Goal: Task Accomplishment & Management: Manage account settings

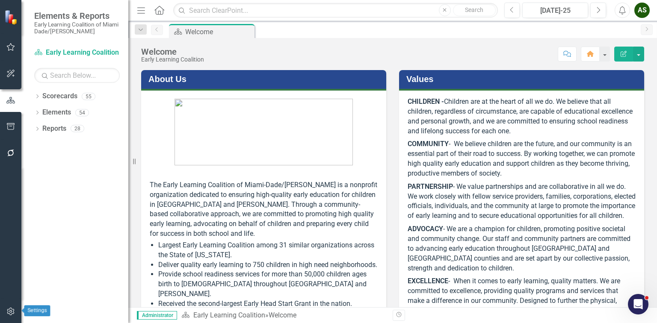
click at [9, 310] on icon "button" at bounding box center [10, 311] width 9 height 7
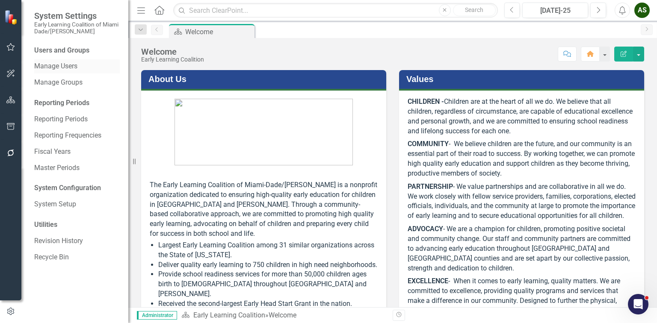
click at [59, 68] on link "Manage Users" at bounding box center [77, 67] width 86 height 10
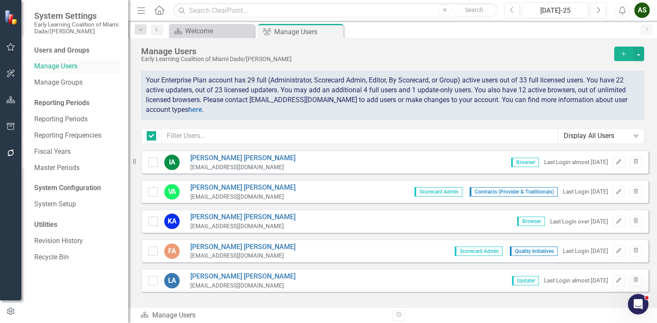
checkbox input "false"
click at [303, 138] on input "text" at bounding box center [360, 136] width 396 height 16
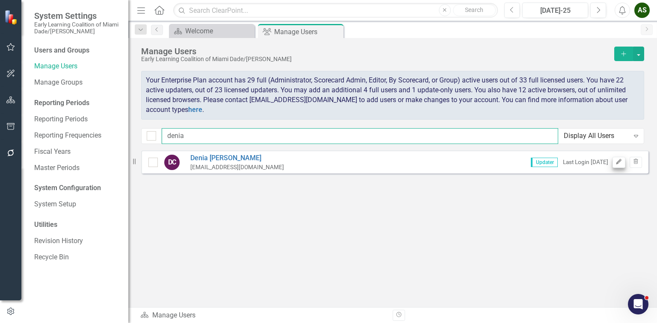
type input "denia"
click at [620, 162] on icon "Edit" at bounding box center [618, 161] width 6 height 5
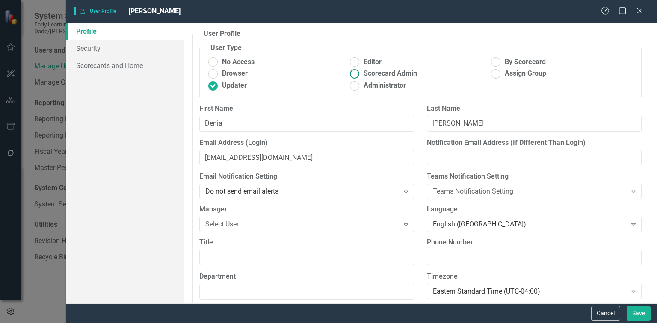
click at [352, 73] on ins at bounding box center [354, 73] width 13 height 13
click at [352, 73] on input "Scorecard Admin" at bounding box center [354, 73] width 13 height 13
radio input "true"
click at [632, 311] on button "Save" at bounding box center [638, 313] width 24 height 15
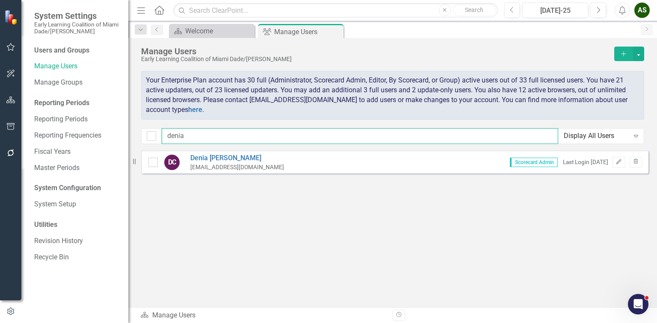
click at [272, 136] on input "denia" at bounding box center [360, 136] width 396 height 16
type input "[PERSON_NAME]"
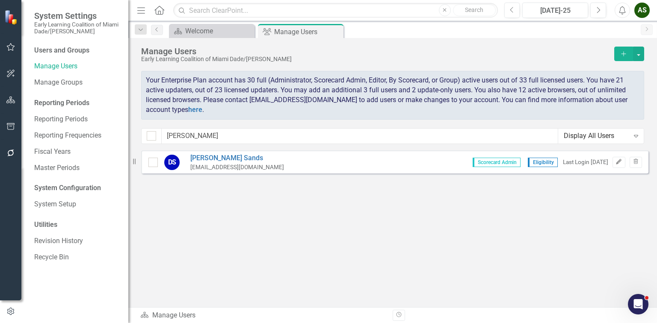
click at [615, 160] on icon "Edit" at bounding box center [618, 161] width 6 height 5
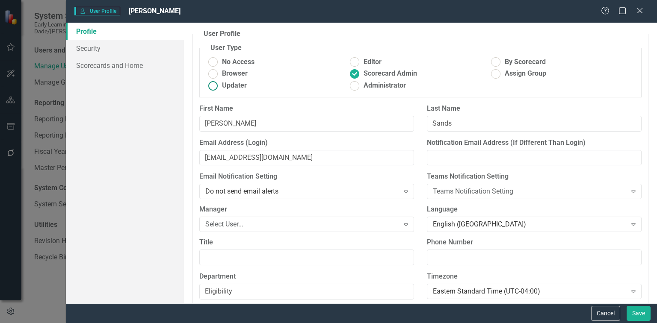
click at [211, 87] on ins at bounding box center [213, 85] width 13 height 13
click at [211, 87] on input "Updater" at bounding box center [213, 85] width 13 height 13
radio input "true"
click at [632, 312] on button "Save" at bounding box center [638, 313] width 24 height 15
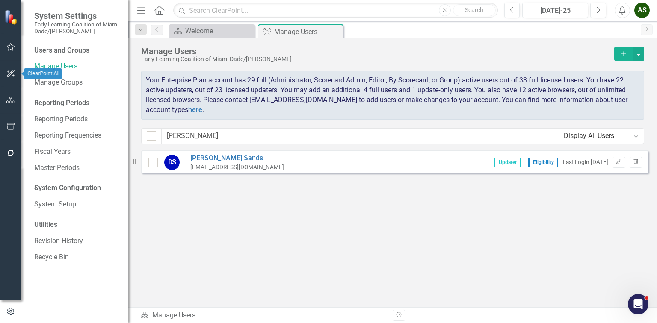
click at [11, 73] on icon "button" at bounding box center [10, 73] width 9 height 7
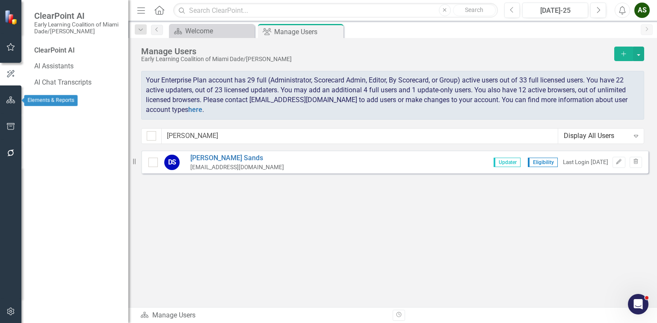
click at [12, 99] on icon "button" at bounding box center [10, 100] width 9 height 7
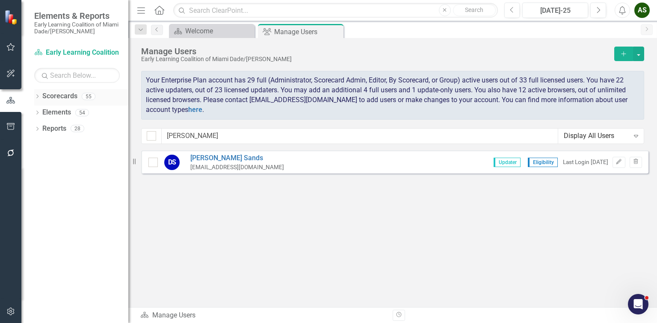
click at [38, 95] on icon "Dropdown" at bounding box center [37, 97] width 6 height 5
click at [43, 112] on icon at bounding box center [42, 112] width 2 height 4
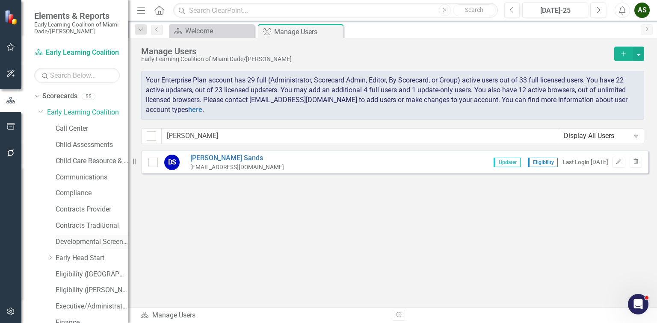
click at [83, 241] on link "Developmental Screening Compliance" at bounding box center [92, 242] width 73 height 10
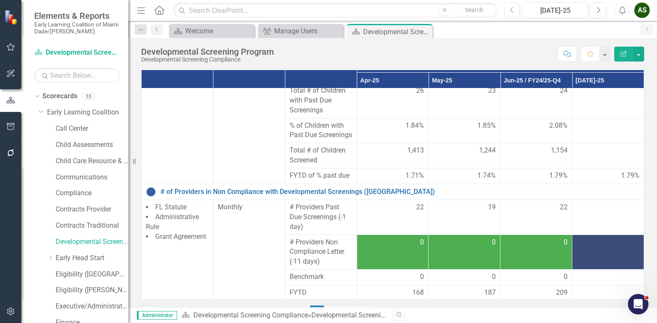
scroll to position [133, 0]
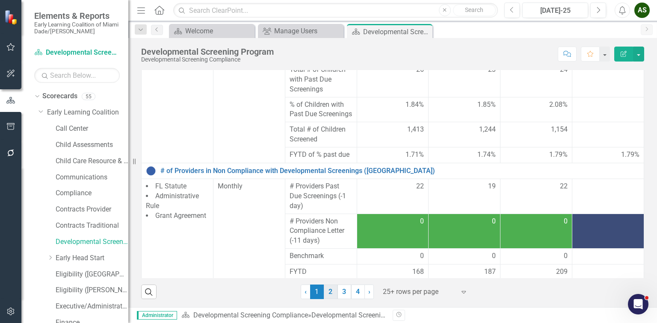
click at [328, 292] on link "2" at bounding box center [331, 292] width 14 height 15
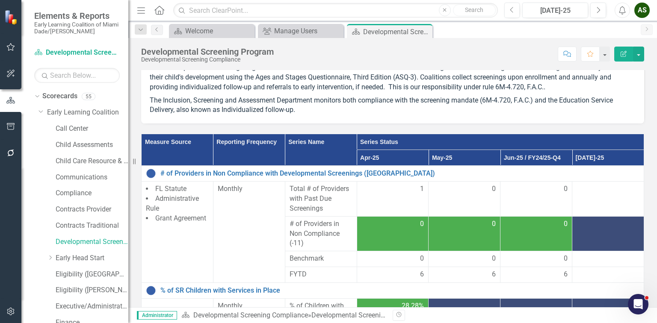
scroll to position [68, 0]
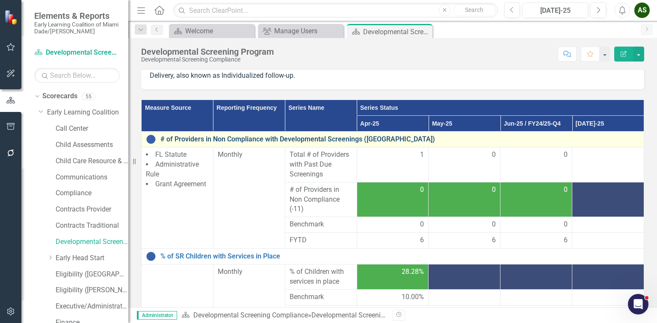
click at [266, 138] on link "# of Providers in Non Compliance with Developmental Screenings ([GEOGRAPHIC_DAT…" at bounding box center [399, 140] width 479 height 8
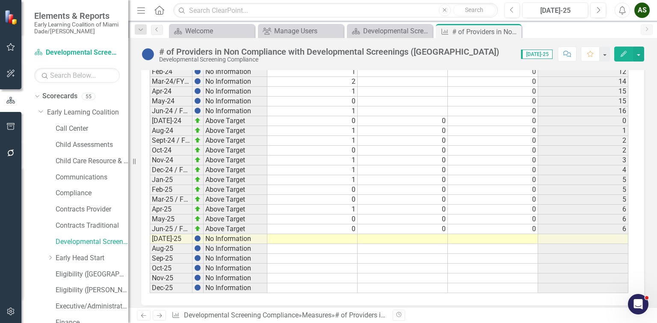
scroll to position [1585, 0]
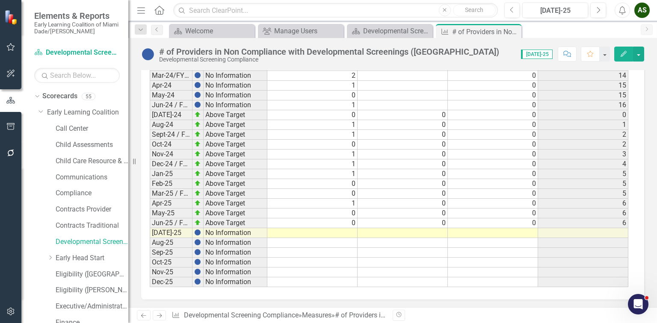
click at [352, 228] on td at bounding box center [312, 233] width 90 height 10
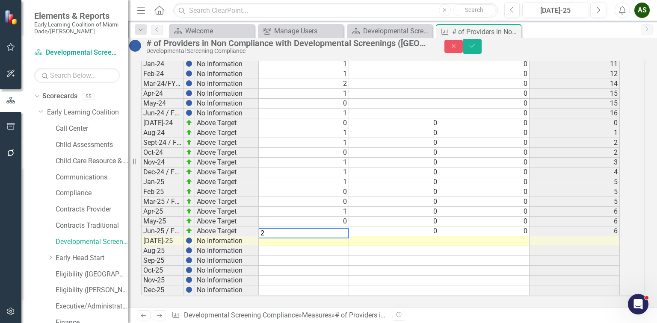
click at [402, 236] on td at bounding box center [394, 241] width 90 height 10
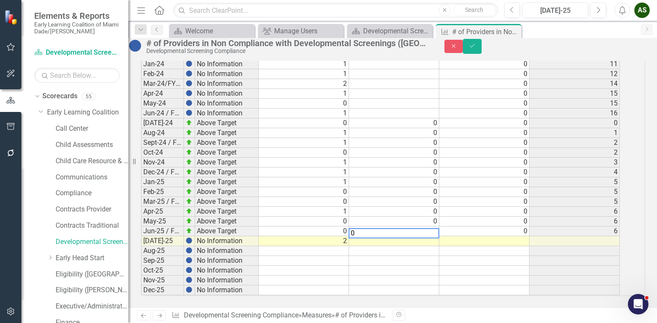
click at [466, 236] on td at bounding box center [484, 241] width 90 height 10
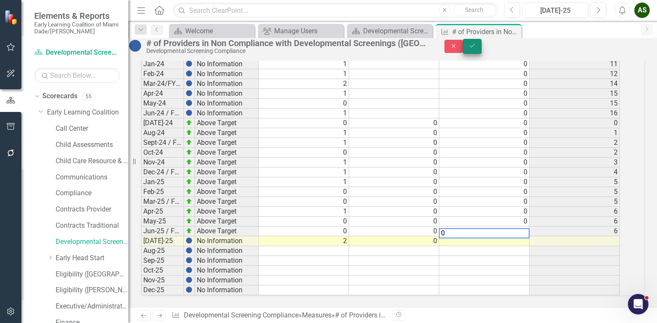
type textarea "0"
click at [481, 51] on button "Save" at bounding box center [472, 46] width 19 height 15
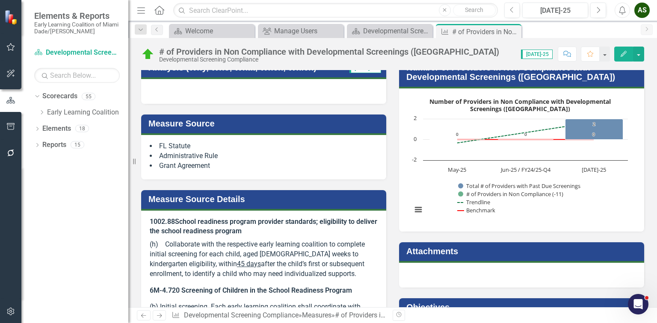
scroll to position [47, 0]
